Goal: Transaction & Acquisition: Obtain resource

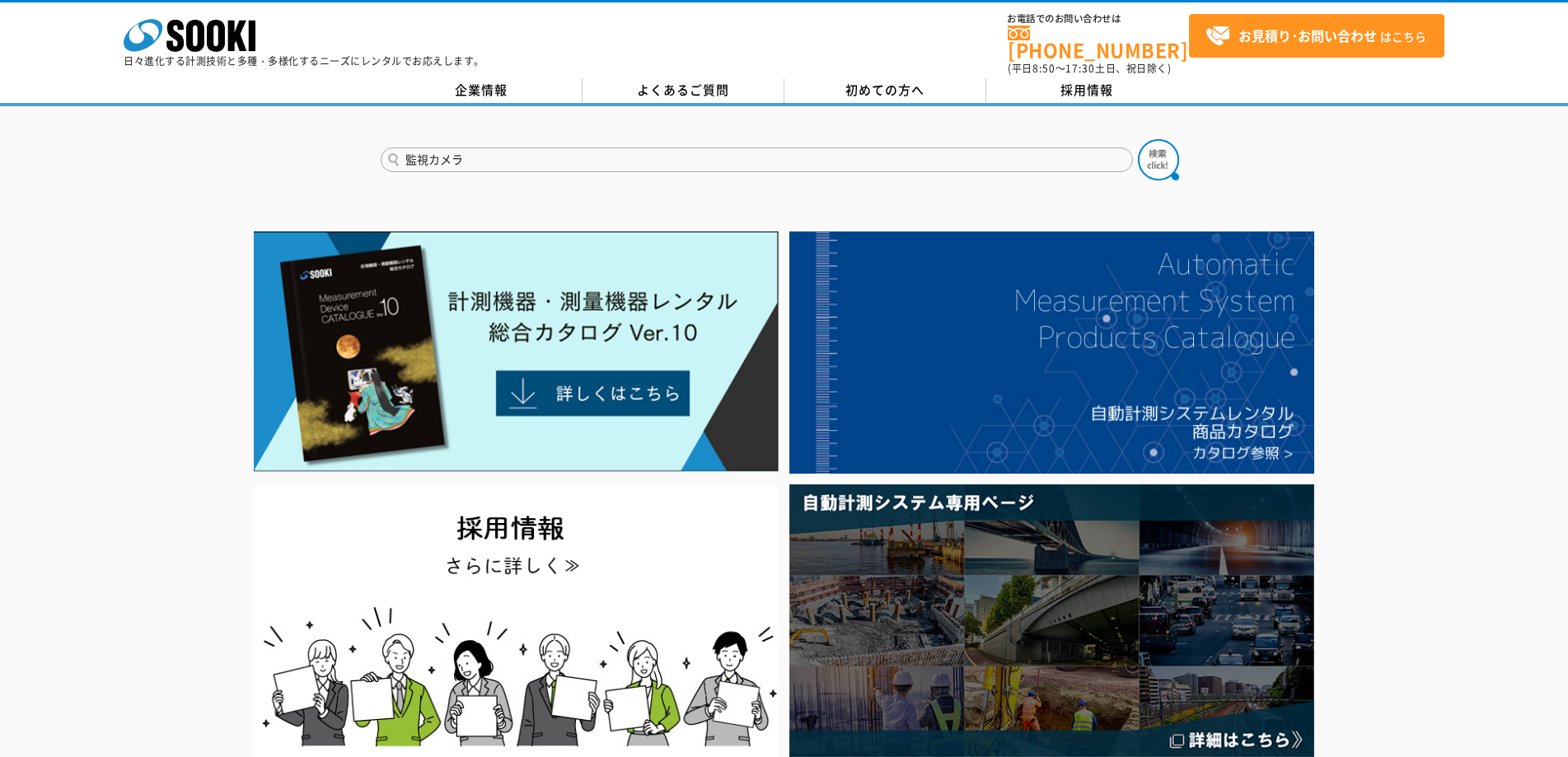
type input "監視カメラ"
click at [1138, 139] on button at bounding box center [1158, 160] width 42 height 42
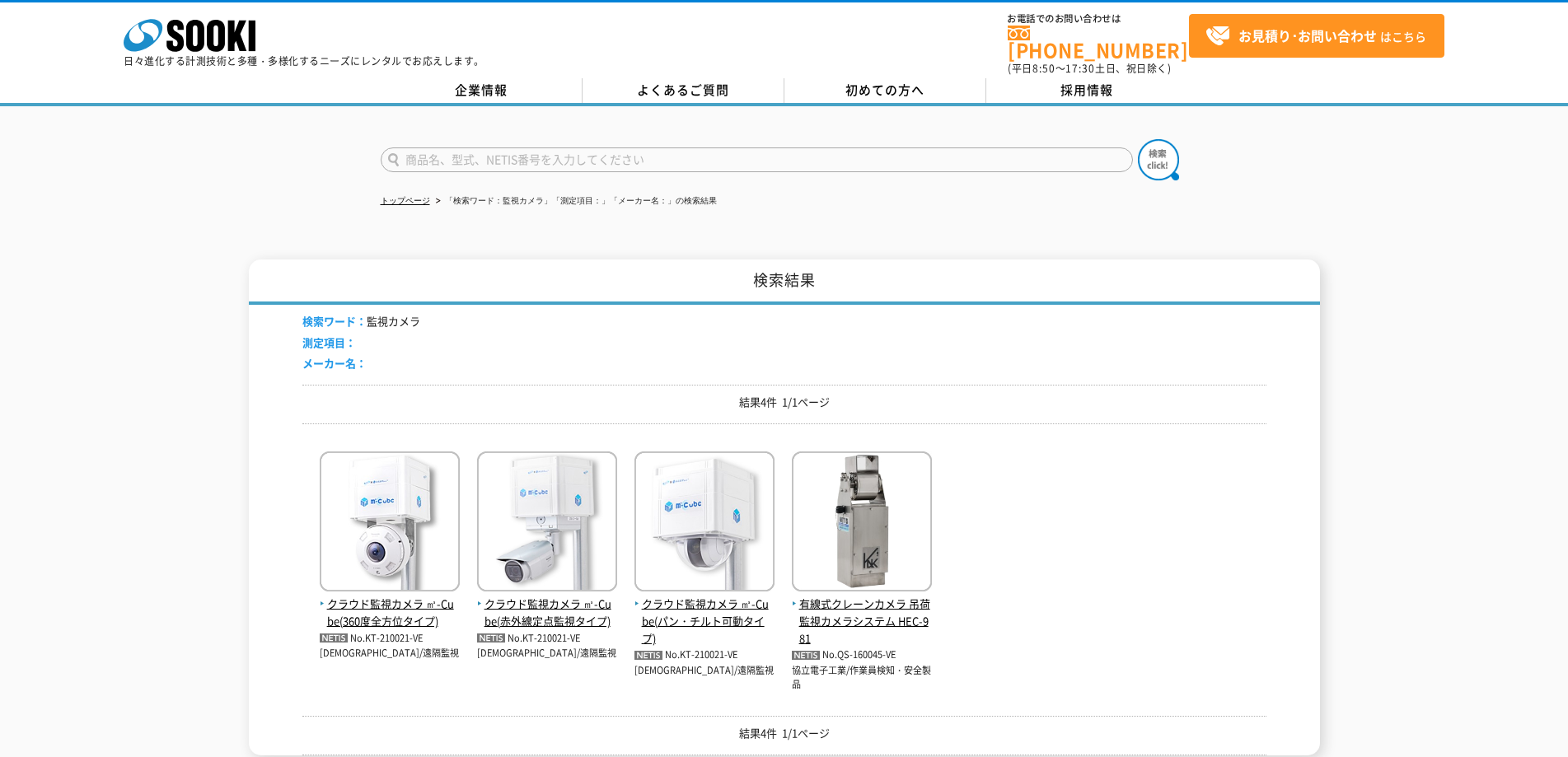
scroll to position [164, 0]
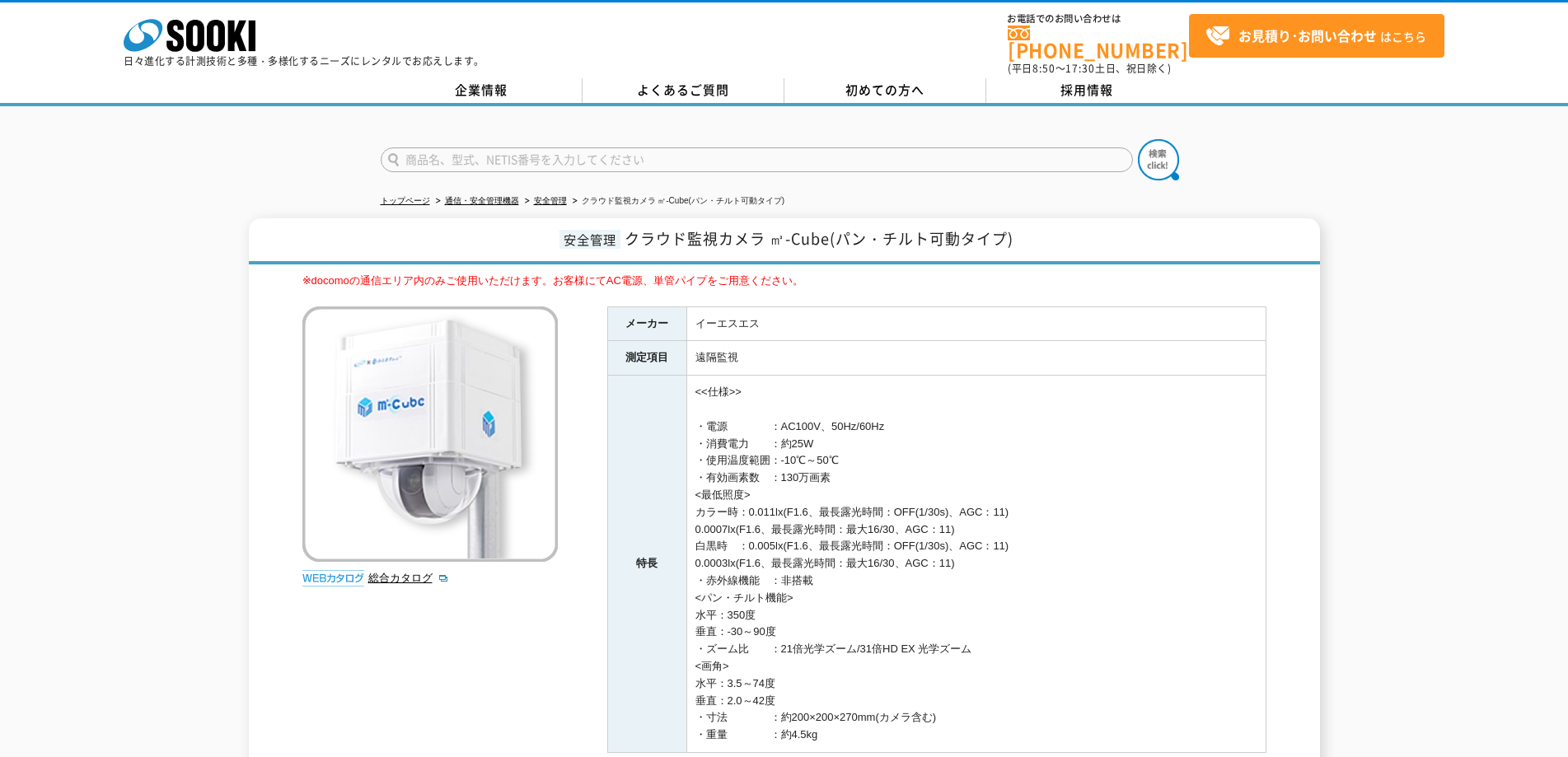
scroll to position [281, 0]
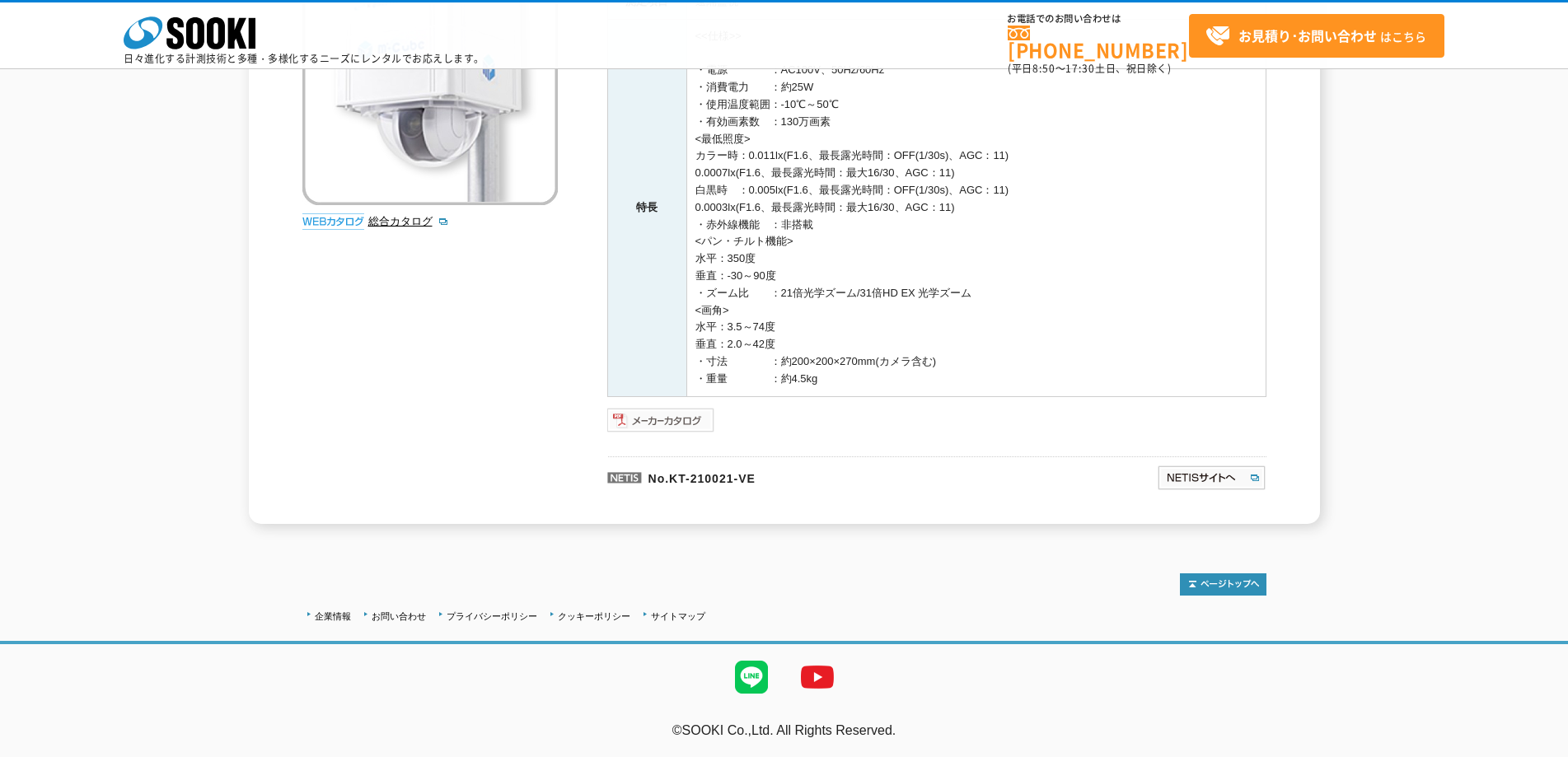
click at [684, 416] on img at bounding box center [661, 420] width 108 height 27
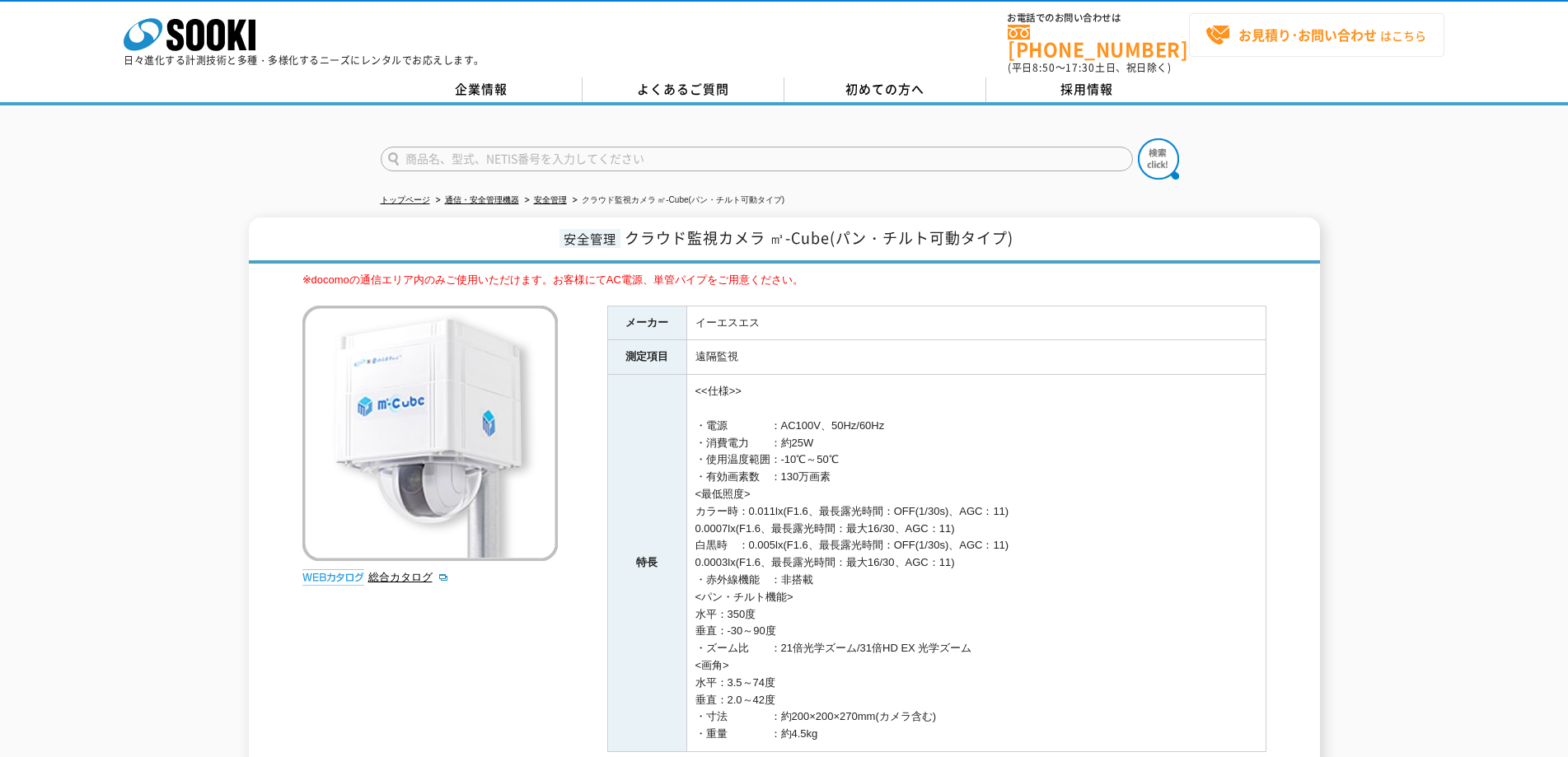
scroll to position [0, 0]
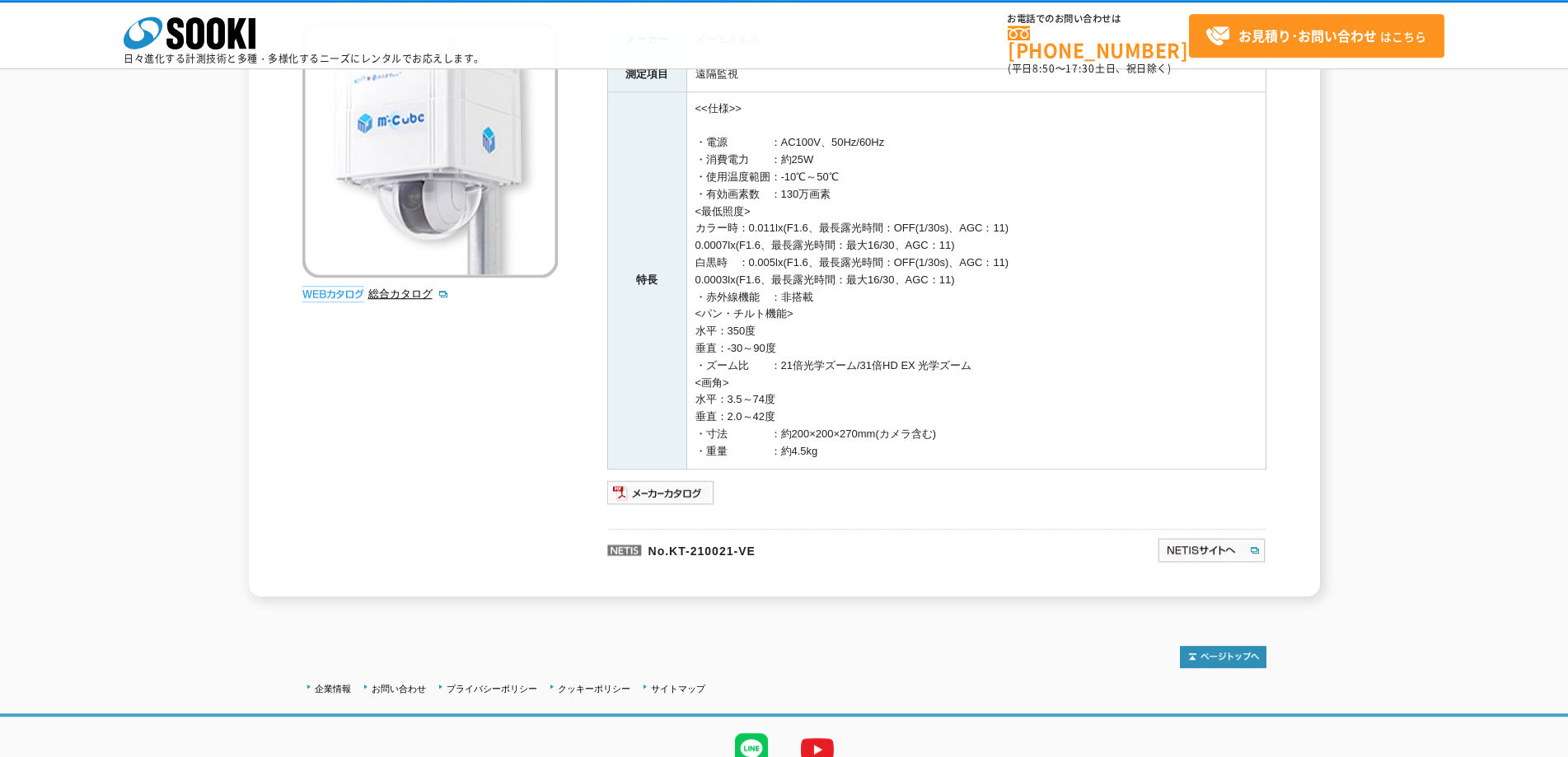
scroll to position [281, 0]
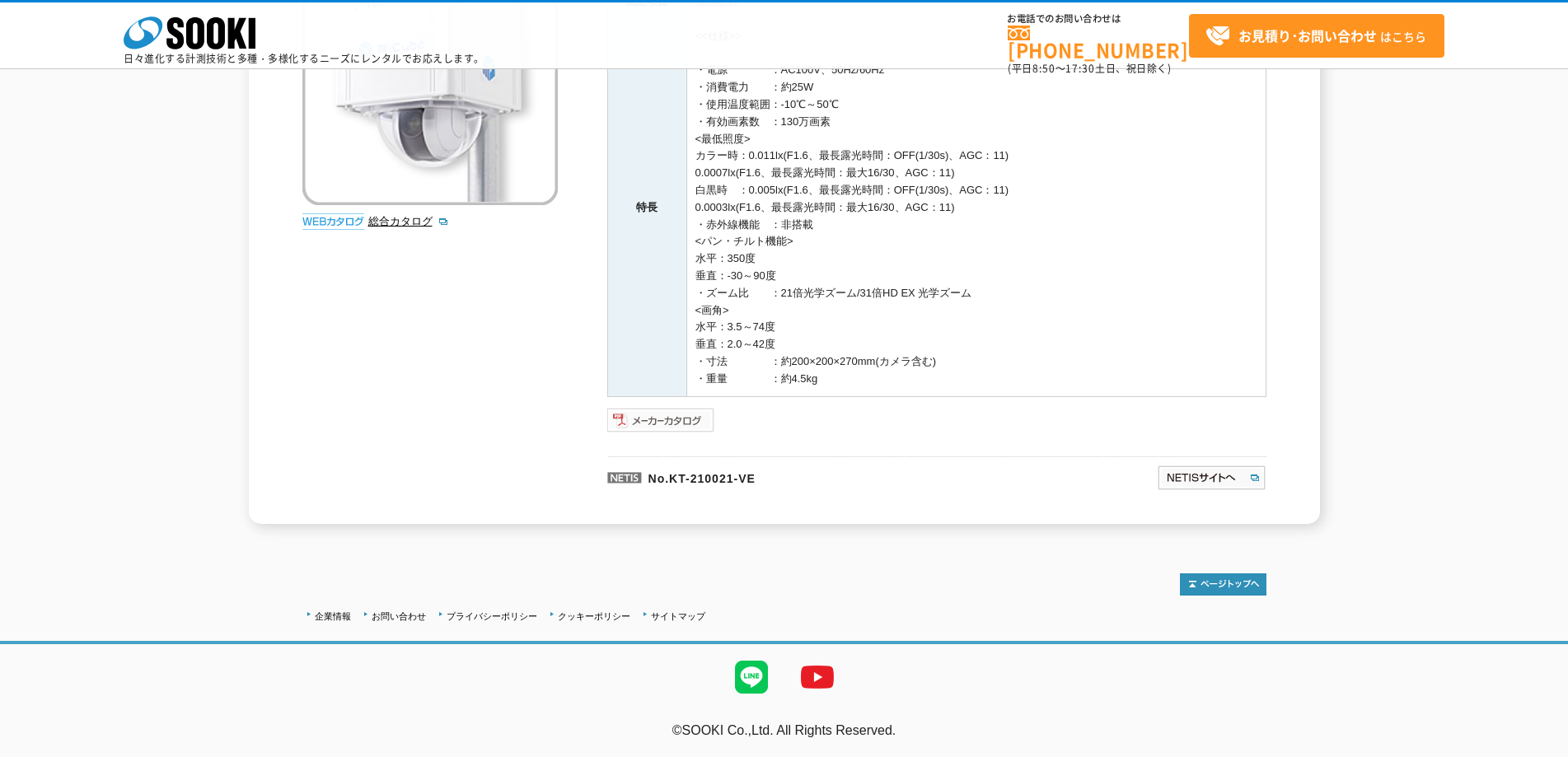
click at [663, 416] on img at bounding box center [661, 420] width 108 height 27
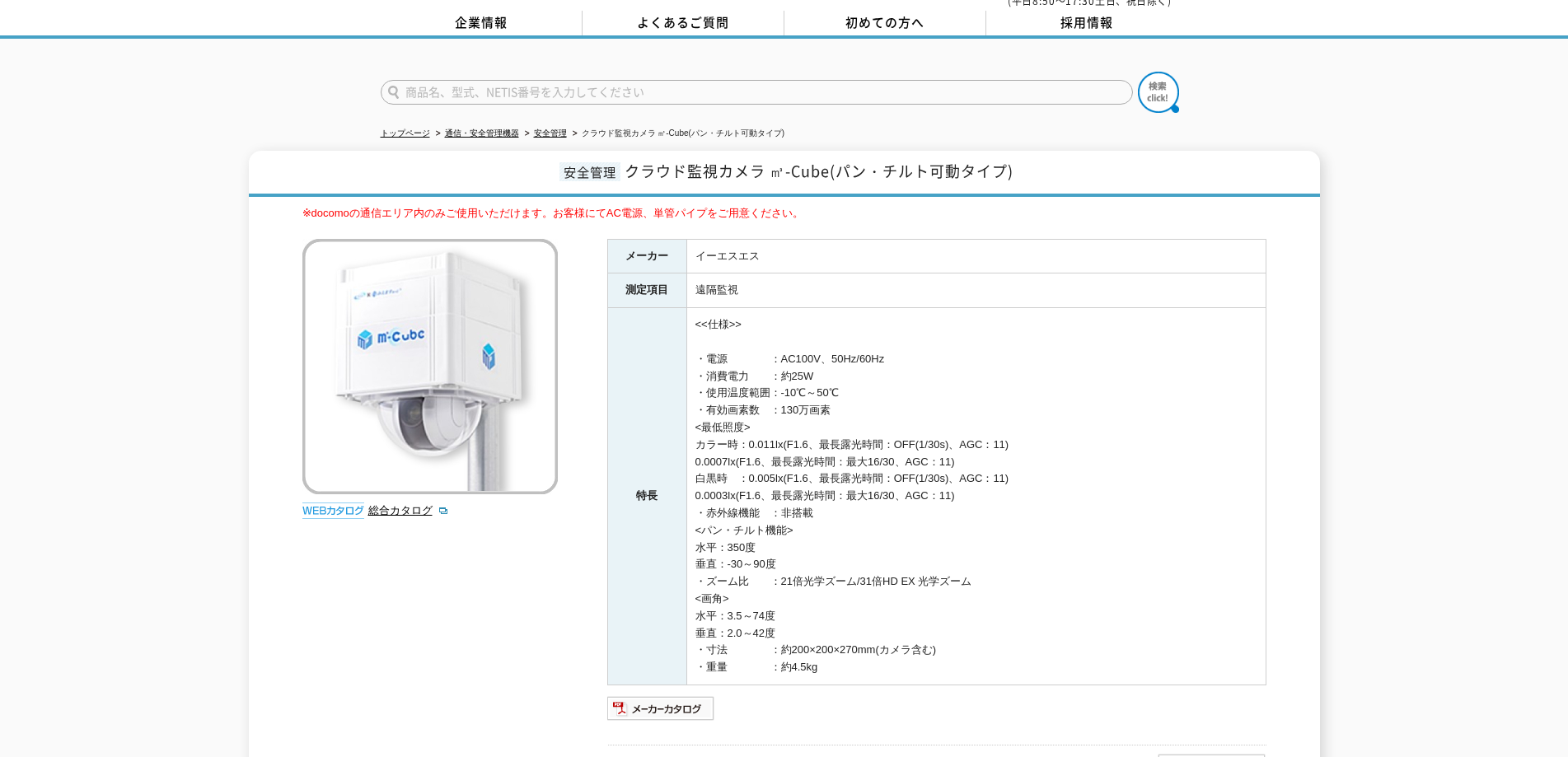
scroll to position [0, 0]
